Goal: Transaction & Acquisition: Purchase product/service

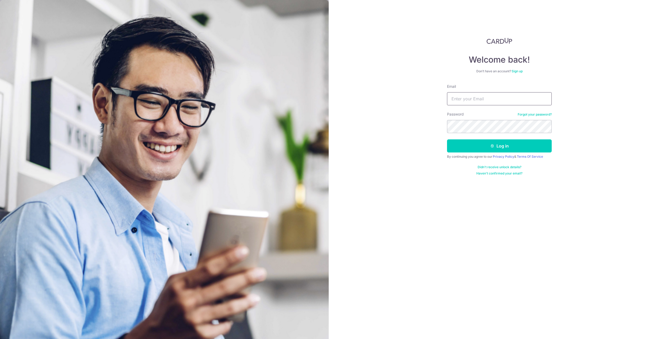
click at [489, 98] on input "Email" at bounding box center [499, 98] width 105 height 13
type input "byronjkoh@gmail.com"
click at [512, 151] on button "Log in" at bounding box center [499, 145] width 105 height 13
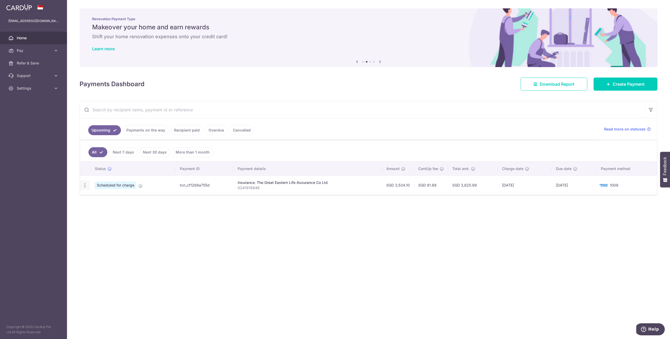
click at [85, 187] on icon "button" at bounding box center [84, 185] width 5 height 5
click at [218, 186] on td "txn_cf1268a755d" at bounding box center [205, 184] width 58 height 19
drag, startPoint x: 239, startPoint y: 187, endPoint x: 260, endPoint y: 187, distance: 21.2
click at [260, 187] on p "0241918946" at bounding box center [308, 187] width 140 height 5
copy p "0241918946"
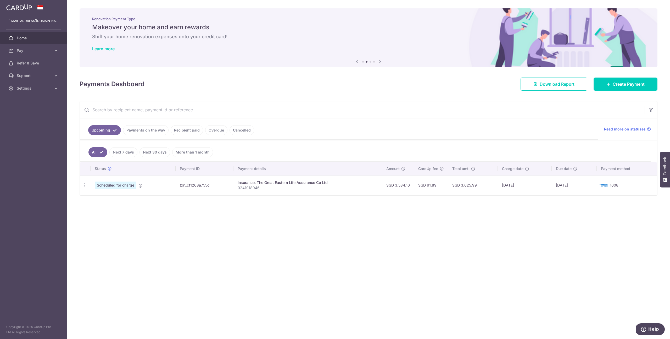
click at [266, 204] on div "× Pause Schedule Pause all future payments in this series Pause just this one p…" at bounding box center [368, 169] width 603 height 339
click at [33, 52] on span "Pay" at bounding box center [34, 50] width 35 height 5
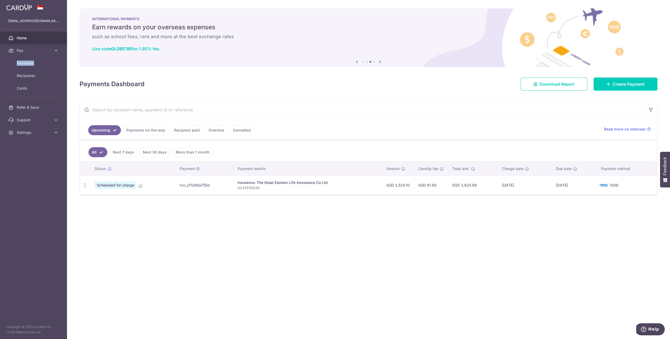
drag, startPoint x: 398, startPoint y: 185, endPoint x: 414, endPoint y: 185, distance: 15.5
click at [414, 185] on td "SGD 3,534.10" at bounding box center [398, 184] width 32 height 19
copy td "3,534.10"
drag, startPoint x: 239, startPoint y: 187, endPoint x: 267, endPoint y: 187, distance: 27.5
click at [267, 187] on p "0241918946" at bounding box center [308, 187] width 140 height 5
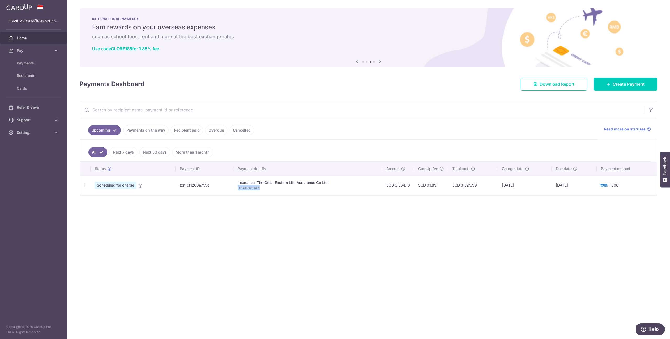
copy p "0241918946"
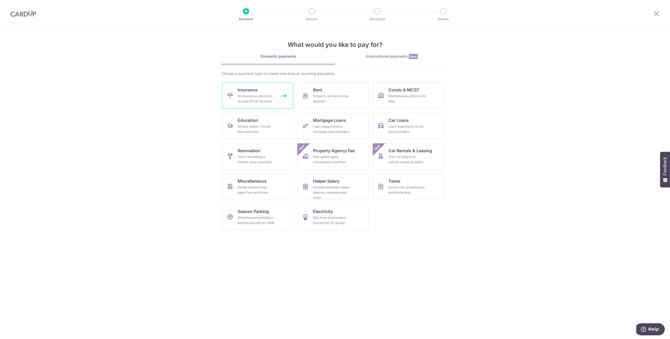
click at [253, 92] on span "Insurance" at bounding box center [248, 90] width 20 height 6
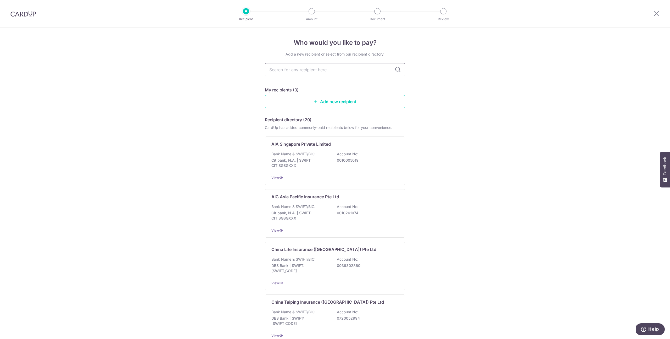
click at [317, 71] on input "text" at bounding box center [335, 69] width 140 height 13
type input "great eastern"
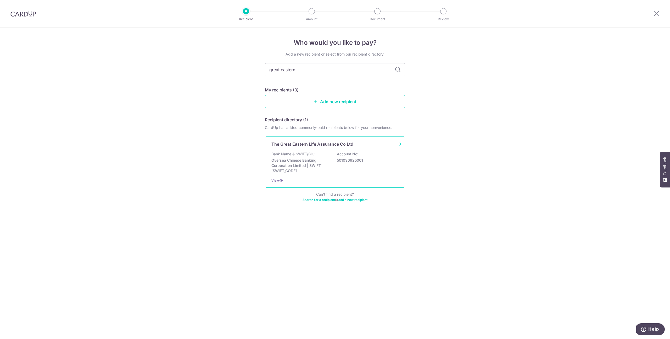
click at [346, 145] on p "The Great Eastern Life Assurance Co Ltd" at bounding box center [313, 144] width 82 height 6
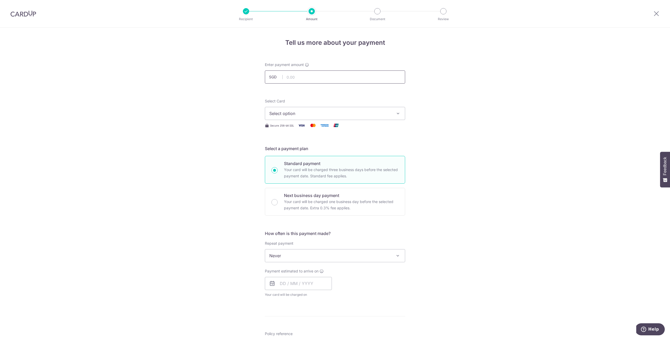
click at [336, 78] on input "text" at bounding box center [335, 76] width 140 height 13
paste input "3,534.10"
type input "3,534.10"
click at [320, 111] on span "Select option" at bounding box center [330, 113] width 122 height 6
click at [316, 150] on span "**** 8614" at bounding box center [334, 151] width 131 height 6
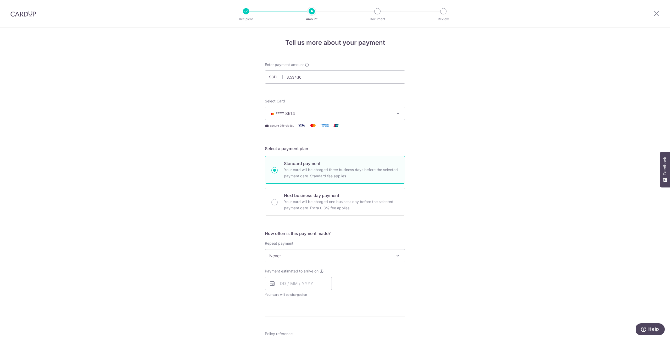
click at [459, 150] on div "Tell us more about your payment Enter payment amount SGD 3,534.10 3534.10 Selec…" at bounding box center [335, 264] width 670 height 474
click at [336, 257] on span "Never" at bounding box center [335, 255] width 140 height 13
click at [414, 240] on div "Tell us more about your payment Enter payment amount SGD 3,534.10 3534.10 Selec…" at bounding box center [335, 264] width 670 height 474
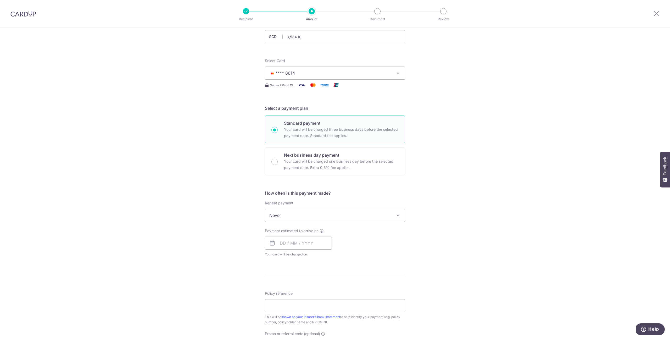
scroll to position [47, 0]
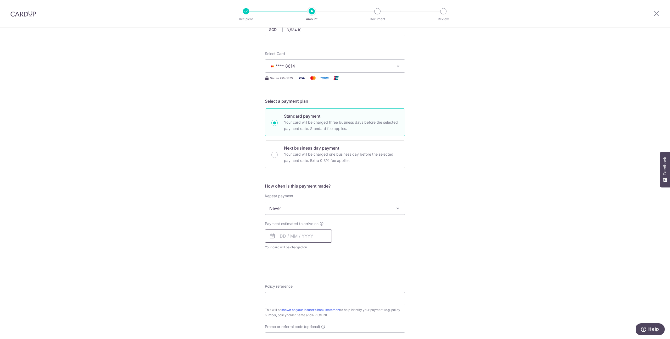
click at [310, 238] on input "text" at bounding box center [298, 235] width 67 height 13
click at [298, 315] on link "30" at bounding box center [297, 315] width 8 height 8
type input "[DATE]"
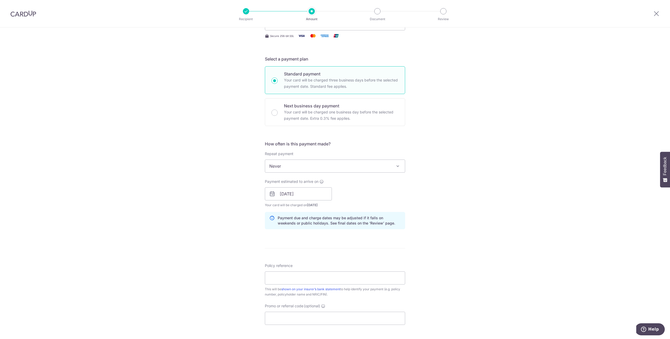
scroll to position [111, 0]
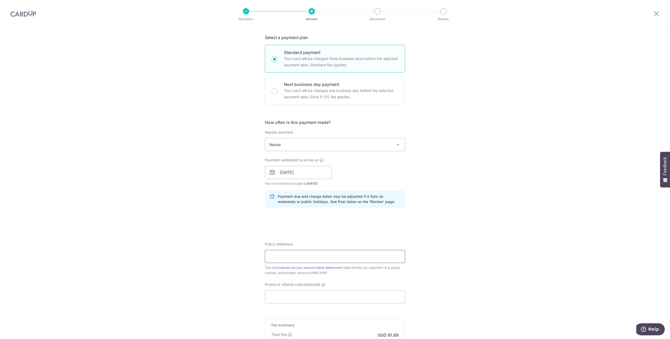
click at [332, 257] on input "Policy reference" at bounding box center [335, 256] width 140 height 13
paste input "0241918946"
type input "0241918946"
click at [422, 238] on div "Tell us more about your payment Enter payment amount SGD 3,534.10 3534.10 Selec…" at bounding box center [335, 163] width 670 height 495
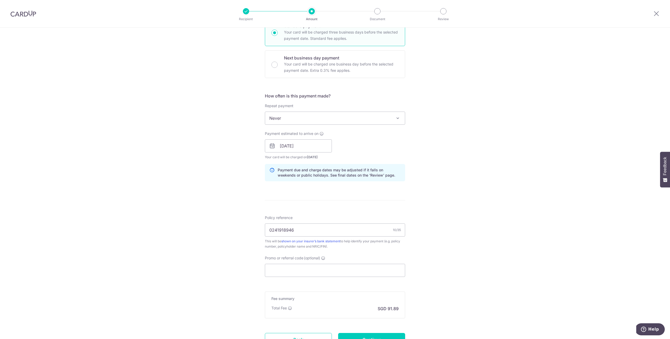
scroll to position [174, 0]
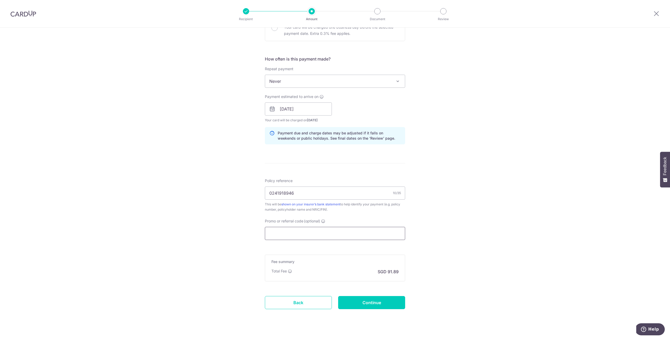
click at [354, 232] on input "Promo or referral code (optional)" at bounding box center [335, 233] width 140 height 13
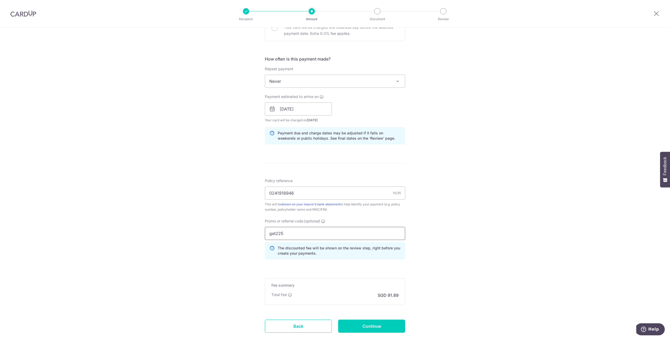
type input "get225"
click at [441, 236] on div "Tell us more about your payment Enter payment amount SGD 3,534.10 3534.10 Selec…" at bounding box center [335, 112] width 670 height 519
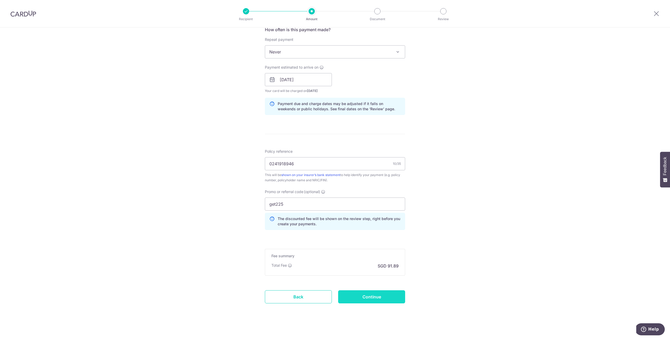
click at [367, 295] on input "Continue" at bounding box center [371, 296] width 67 height 13
type input "Create Schedule"
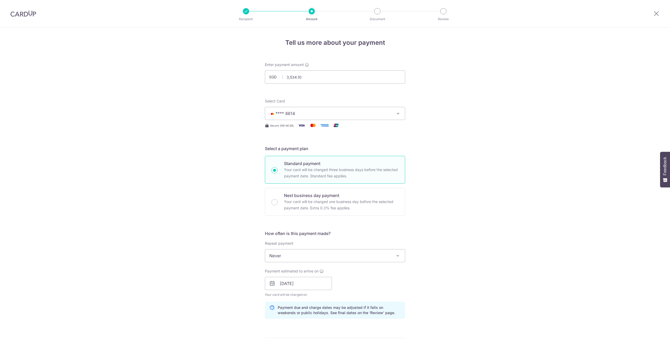
scroll to position [215, 0]
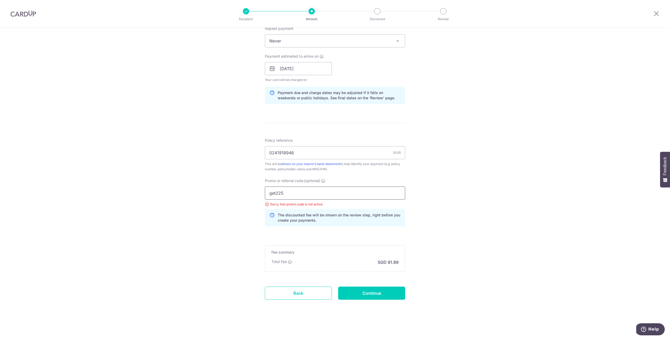
drag, startPoint x: 316, startPoint y: 192, endPoint x: 254, endPoint y: 192, distance: 62.9
click at [254, 192] on div "Tell us more about your payment Enter payment amount SGD 3,534.10 3534.10 Selec…" at bounding box center [335, 76] width 670 height 526
paste input "OFF"
type input "OFF225"
click at [429, 217] on div "Tell us more about your payment Enter payment amount SGD 3,534.10 3534.10 Selec…" at bounding box center [335, 76] width 670 height 526
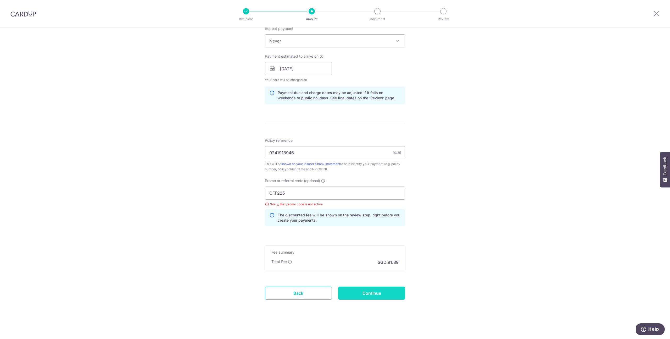
click at [389, 291] on input "Continue" at bounding box center [371, 293] width 67 height 13
type input "Update Schedule"
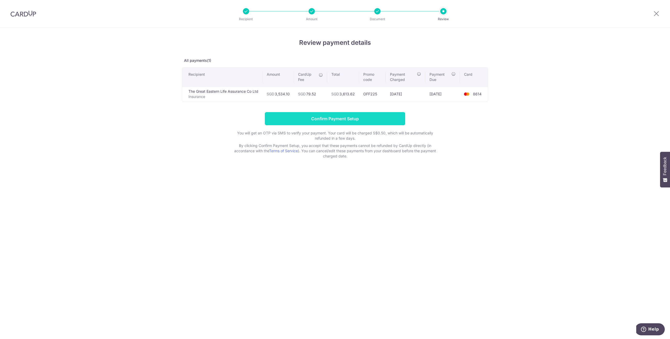
click at [340, 124] on input "Confirm Payment Setup" at bounding box center [335, 118] width 140 height 13
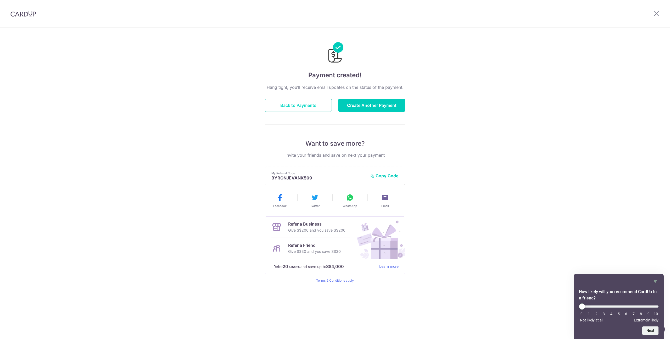
click at [311, 107] on button "Back to Payments" at bounding box center [298, 105] width 67 height 13
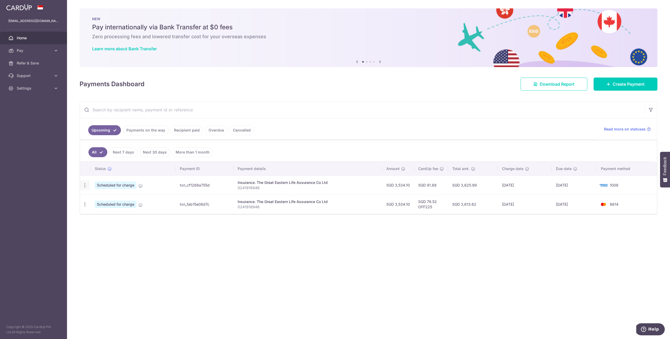
click at [86, 185] on icon "button" at bounding box center [84, 185] width 5 height 5
click at [104, 213] on span "Cancel payment" at bounding box center [112, 212] width 35 height 6
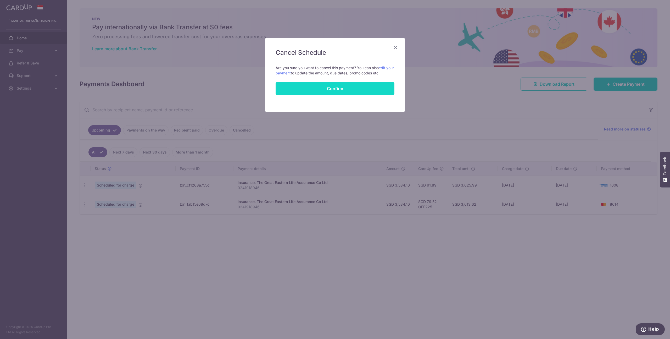
click at [350, 90] on button "Confirm" at bounding box center [335, 88] width 119 height 13
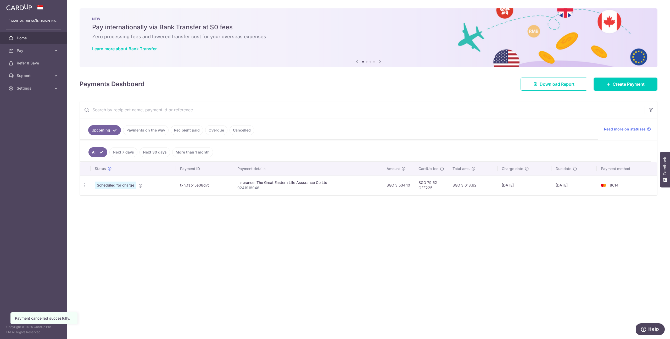
click at [434, 117] on input "text" at bounding box center [362, 109] width 565 height 17
